Goal: Navigation & Orientation: Understand site structure

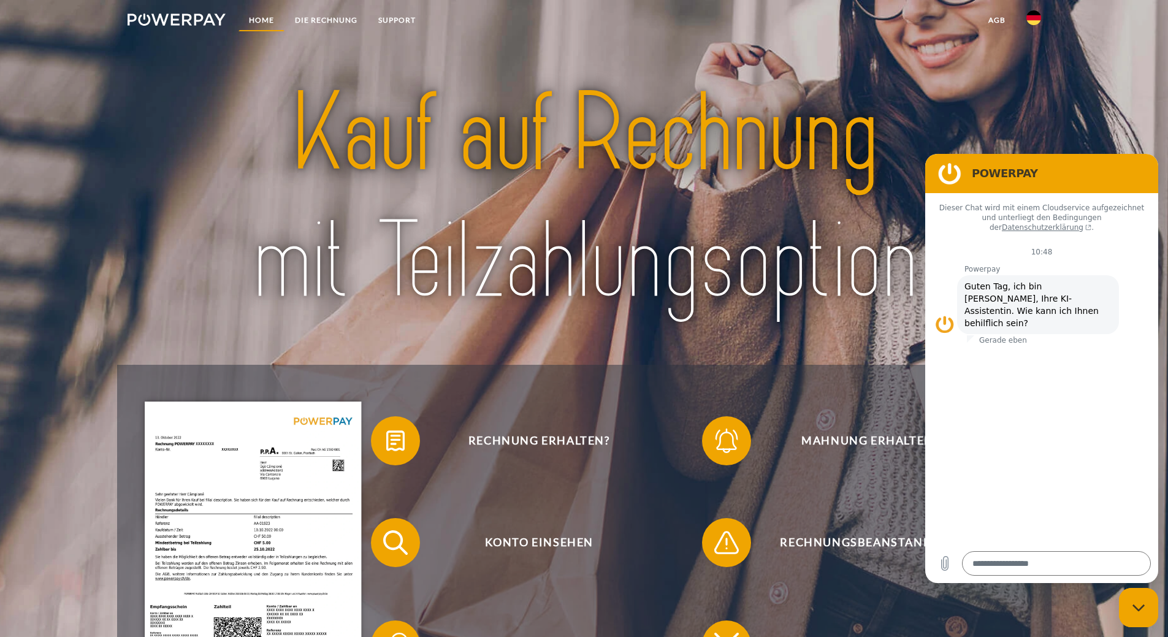
click at [261, 17] on link "Home" at bounding box center [262, 20] width 46 height 22
click at [325, 18] on link "DIE RECHNUNG" at bounding box center [326, 20] width 83 height 22
click at [398, 15] on link "SUPPORT" at bounding box center [397, 20] width 58 height 22
